Goal: Find specific page/section: Find specific page/section

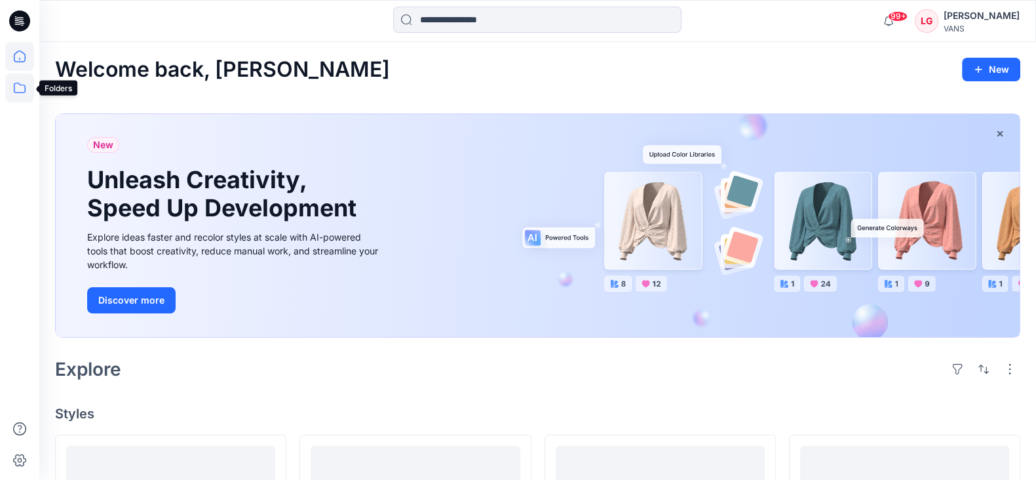
click at [25, 88] on icon at bounding box center [20, 88] width 12 height 10
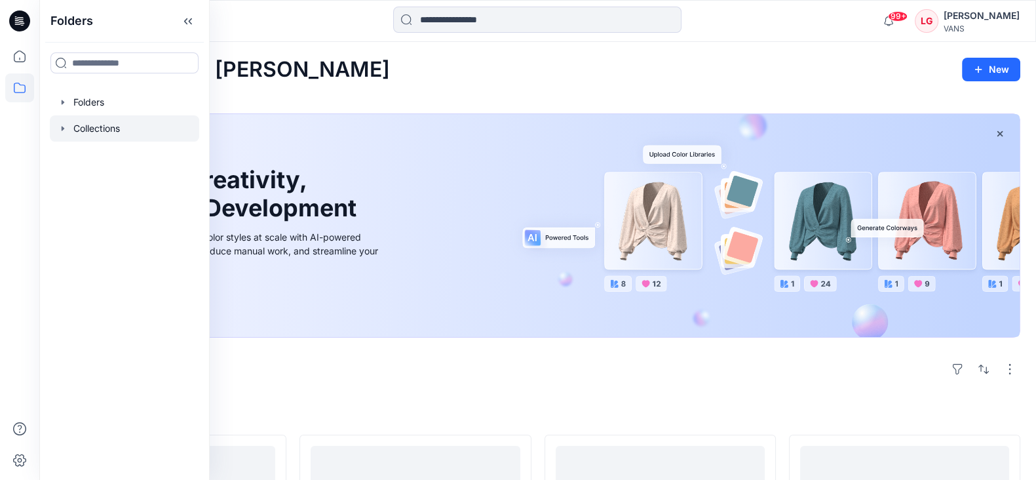
click at [61, 131] on icon "button" at bounding box center [63, 128] width 10 height 10
click at [64, 106] on icon "button" at bounding box center [63, 102] width 10 height 10
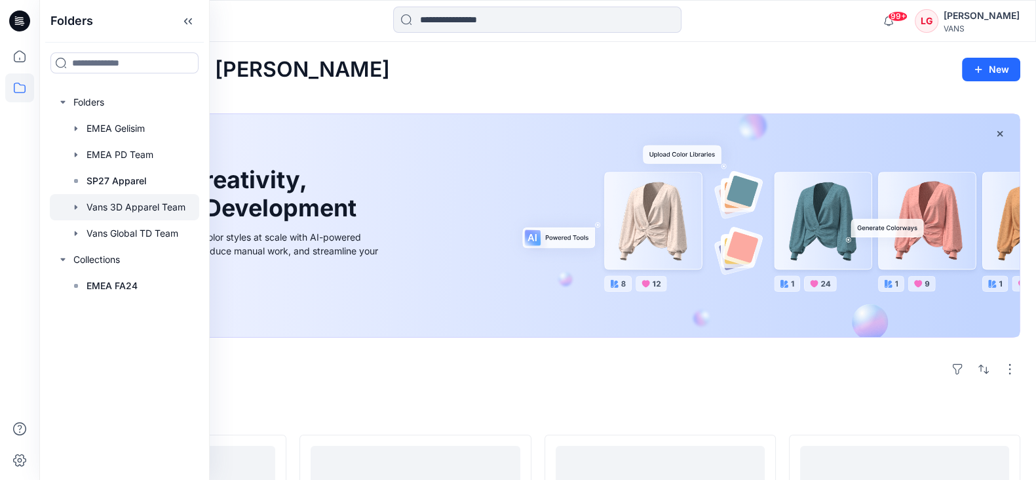
click at [105, 205] on div at bounding box center [124, 207] width 149 height 26
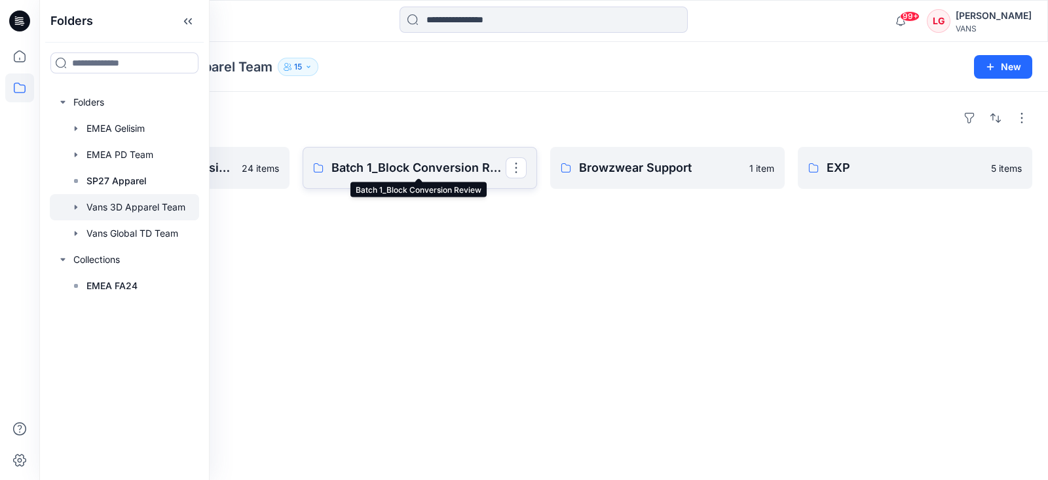
click at [383, 168] on p "Batch 1_Block Conversion Review" at bounding box center [418, 168] width 174 height 18
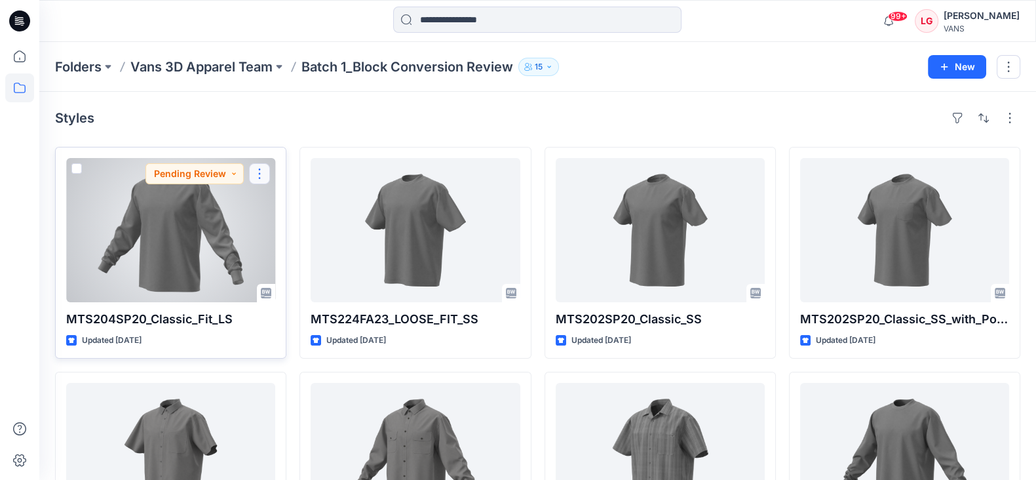
click at [259, 174] on button "button" at bounding box center [259, 173] width 21 height 21
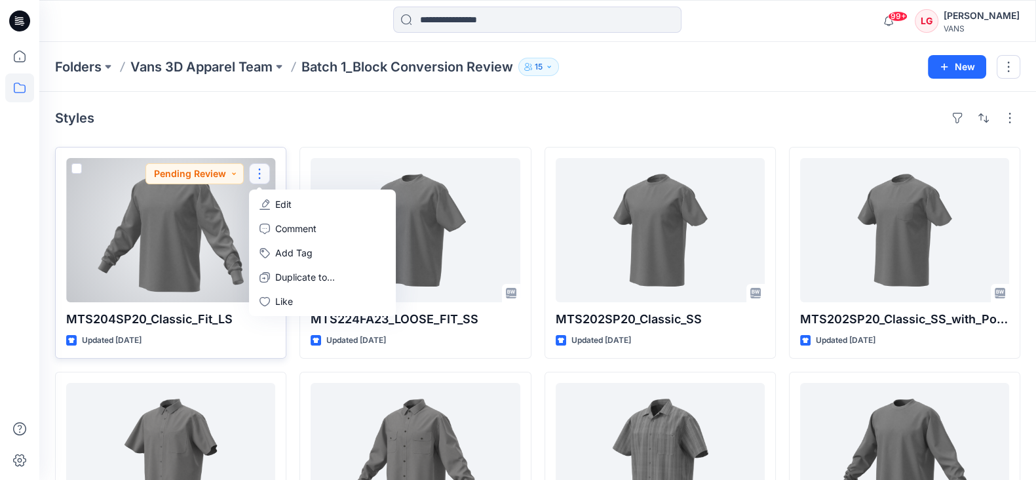
click at [167, 225] on div at bounding box center [170, 230] width 209 height 144
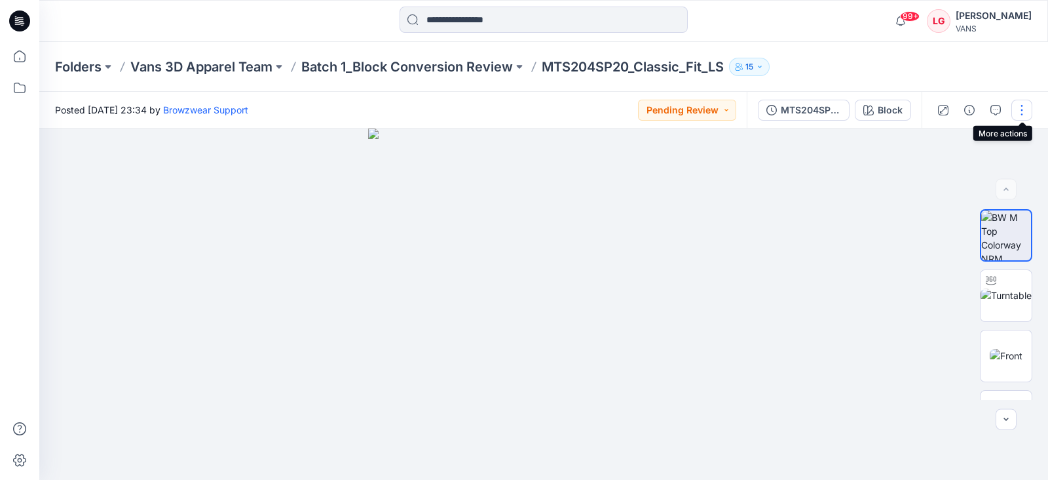
click at [1019, 115] on button "button" at bounding box center [1021, 110] width 21 height 21
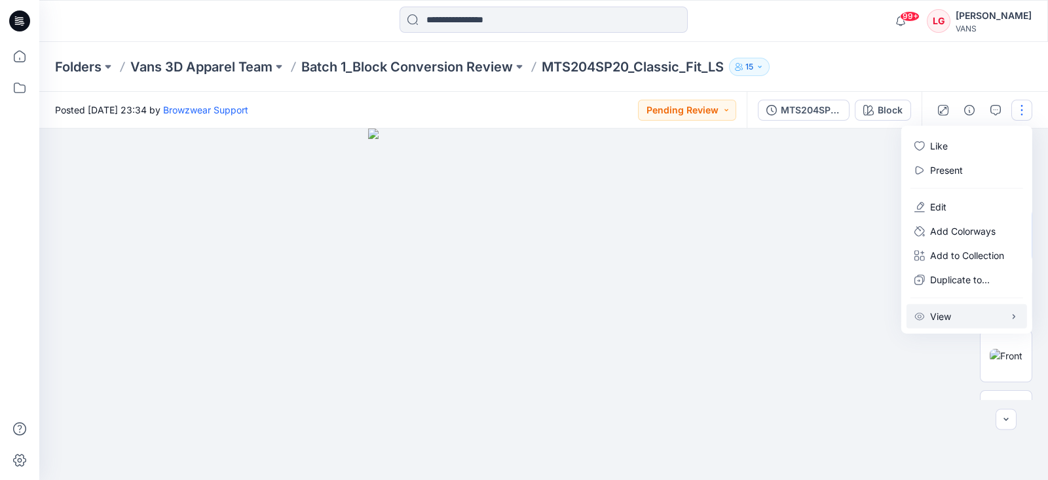
click at [954, 316] on button "View" at bounding box center [967, 316] width 121 height 24
click at [908, 381] on div at bounding box center [543, 303] width 1009 height 351
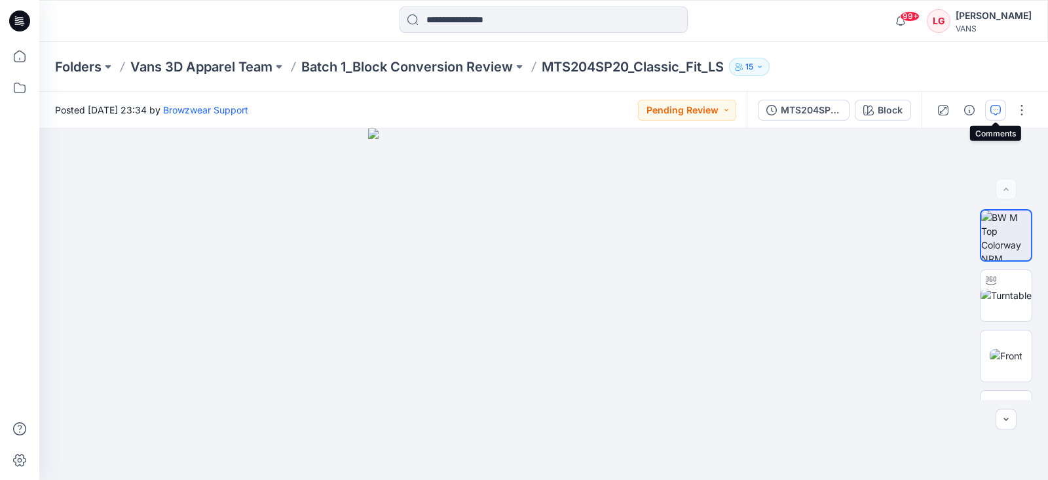
click at [996, 110] on icon "button" at bounding box center [995, 110] width 10 height 10
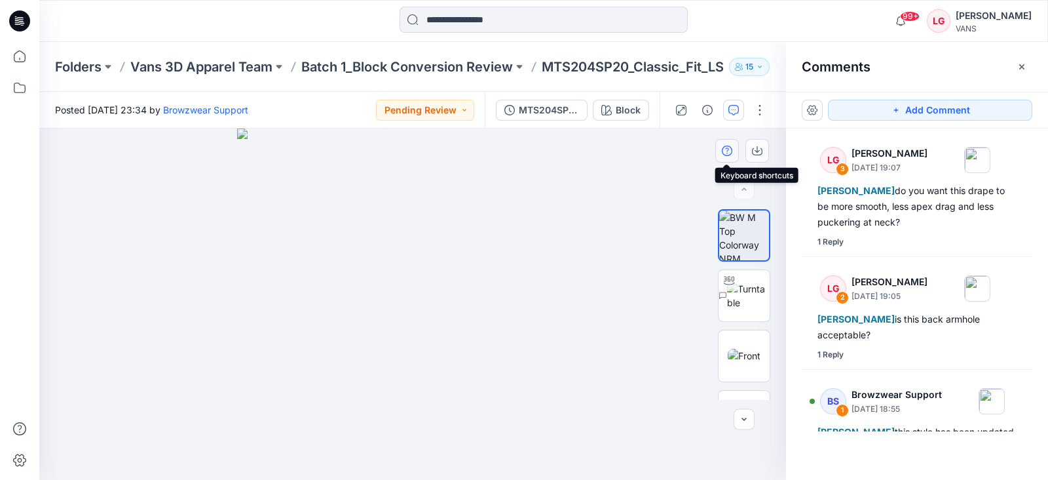
click at [726, 152] on icon "button" at bounding box center [727, 150] width 10 height 10
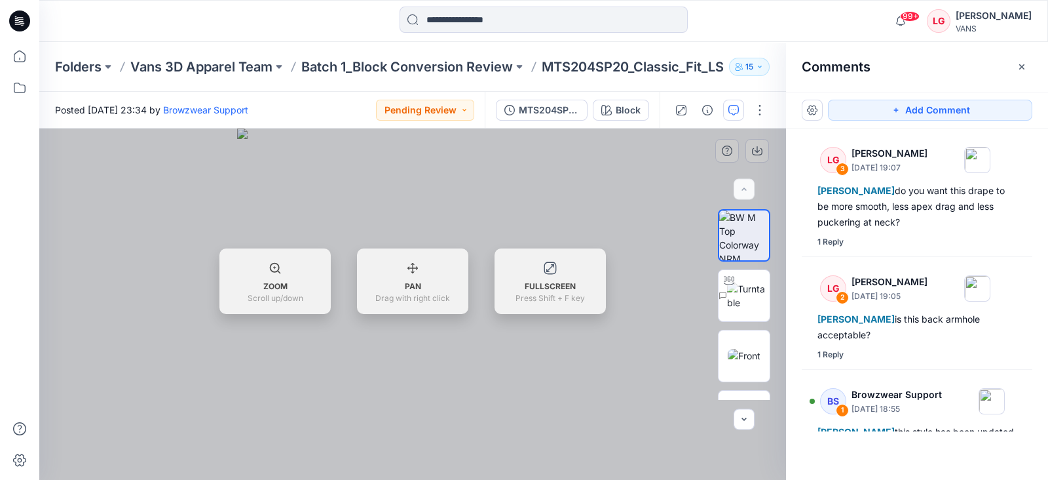
click at [635, 176] on div at bounding box center [412, 303] width 747 height 351
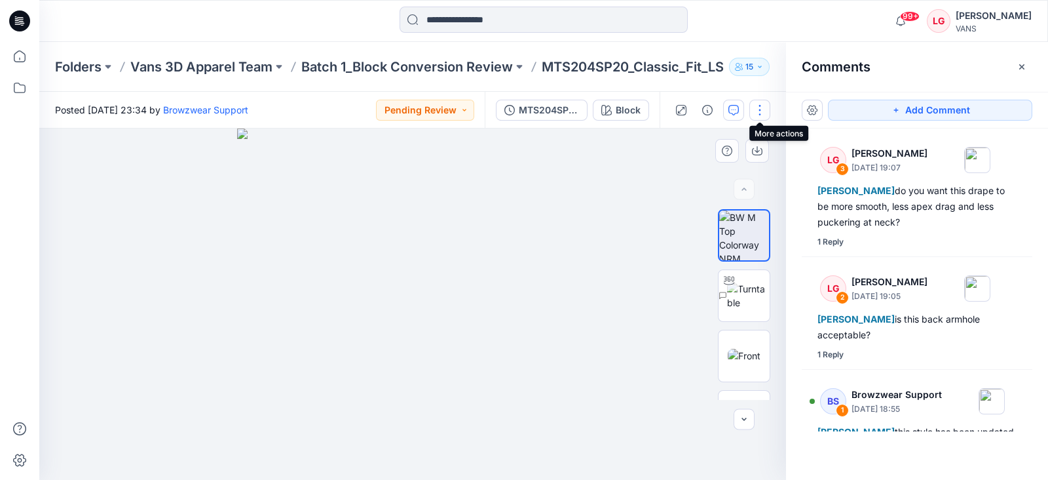
click at [764, 117] on button "button" at bounding box center [759, 110] width 21 height 21
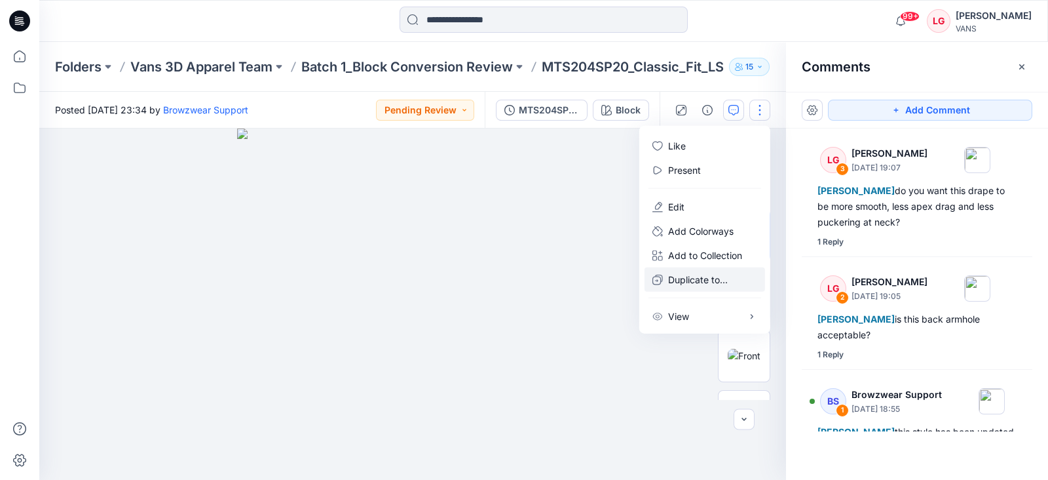
click at [717, 278] on p "Duplicate to..." at bounding box center [698, 280] width 60 height 14
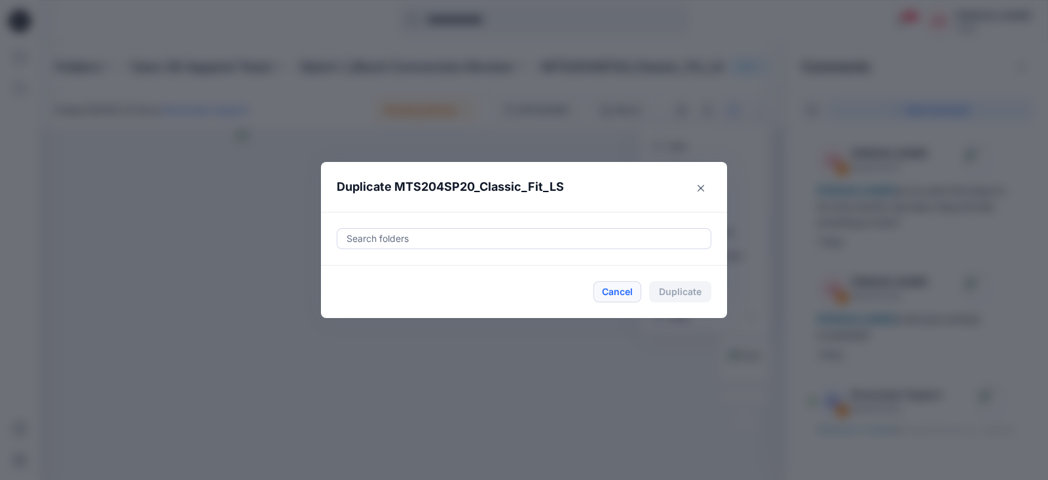
click at [625, 290] on button "Cancel" at bounding box center [618, 291] width 48 height 21
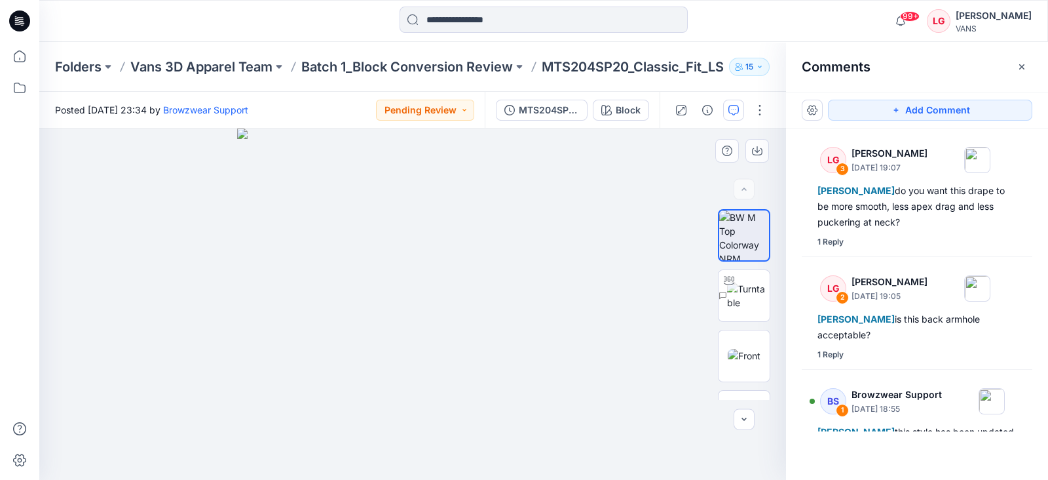
scroll to position [5, 0]
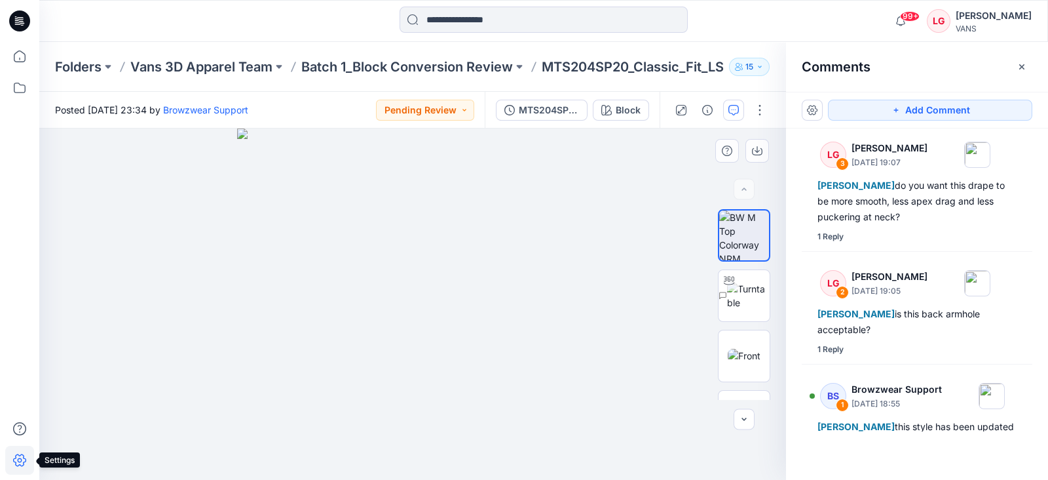
click at [18, 459] on icon at bounding box center [20, 460] width 5 height 5
